Goal: Task Accomplishment & Management: Manage account settings

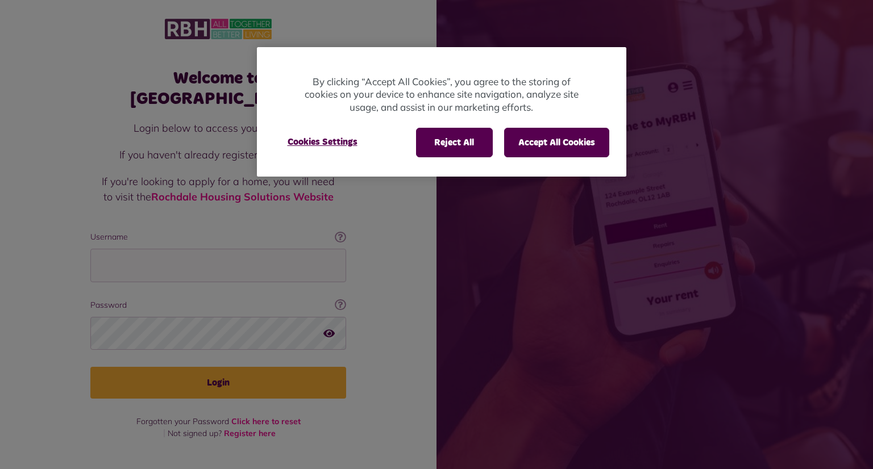
click at [446, 166] on div "Reject All Accept All Cookies Cookies Settings" at bounding box center [441, 147] width 369 height 57
click at [469, 140] on button "Reject All" at bounding box center [454, 143] width 77 height 30
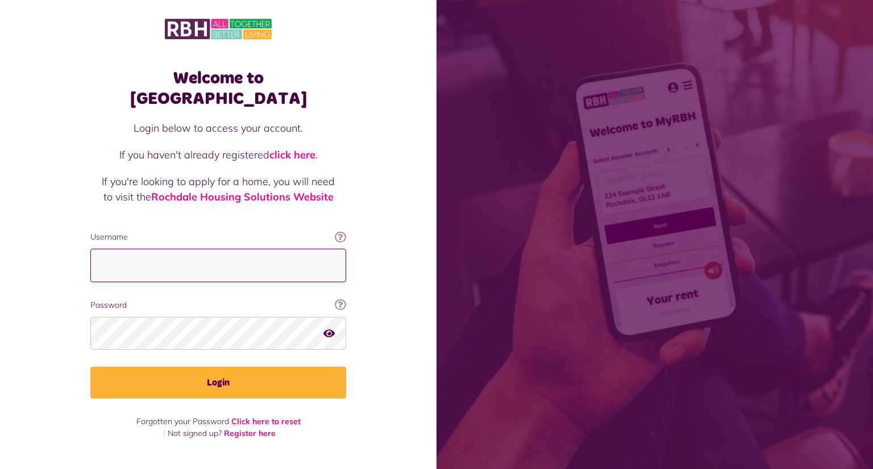
click at [207, 249] on input "Username" at bounding box center [218, 266] width 256 height 34
type input "**********"
click at [90, 367] on button "Login" at bounding box center [218, 383] width 256 height 32
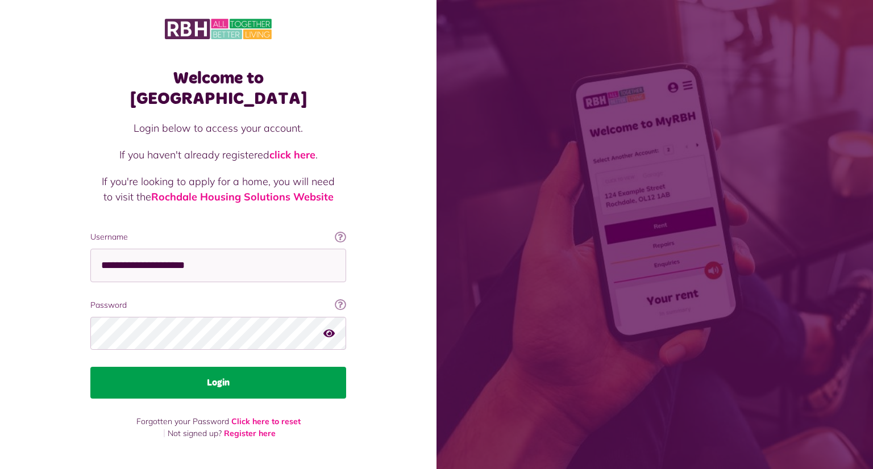
click at [185, 367] on button "Login" at bounding box center [218, 383] width 256 height 32
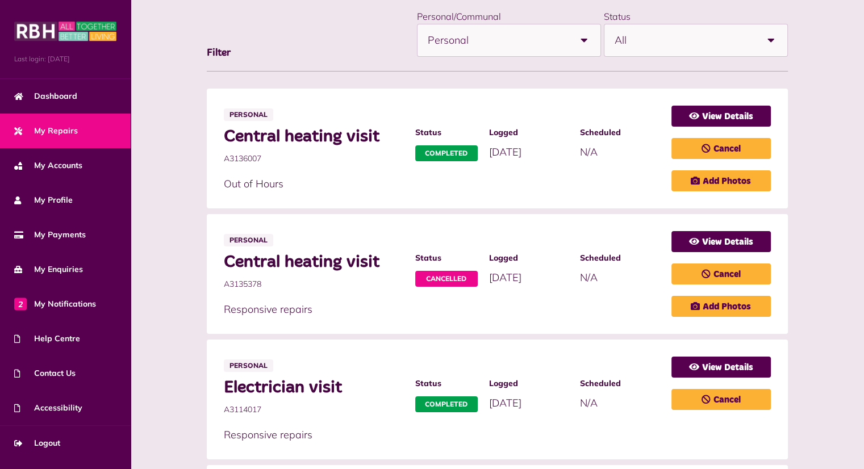
scroll to position [157, 0]
